Goal: Browse casually: Explore the website without a specific task or goal

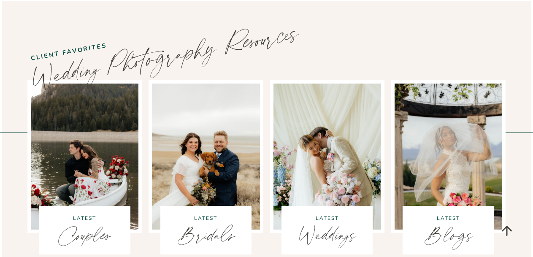
scroll to position [2440, 0]
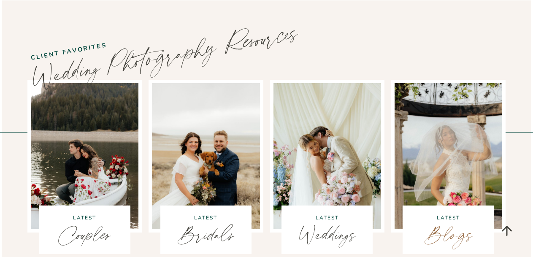
click at [436, 217] on link "Blogs" at bounding box center [447, 234] width 49 height 35
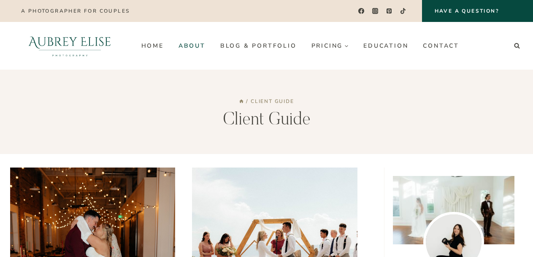
click at [175, 42] on link "About" at bounding box center [192, 45] width 42 height 13
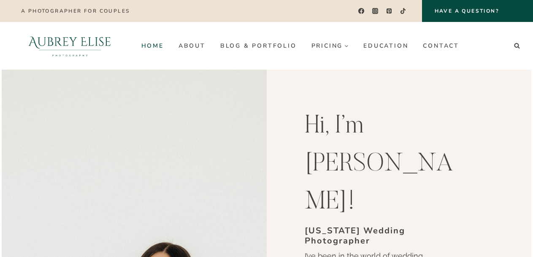
click at [137, 42] on link "Home" at bounding box center [152, 45] width 37 height 13
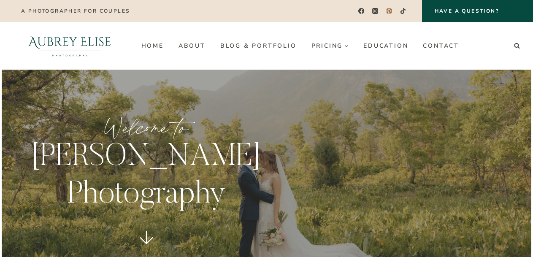
click at [385, 7] on link "Pinterest" at bounding box center [389, 11] width 12 height 12
